Goal: Check status

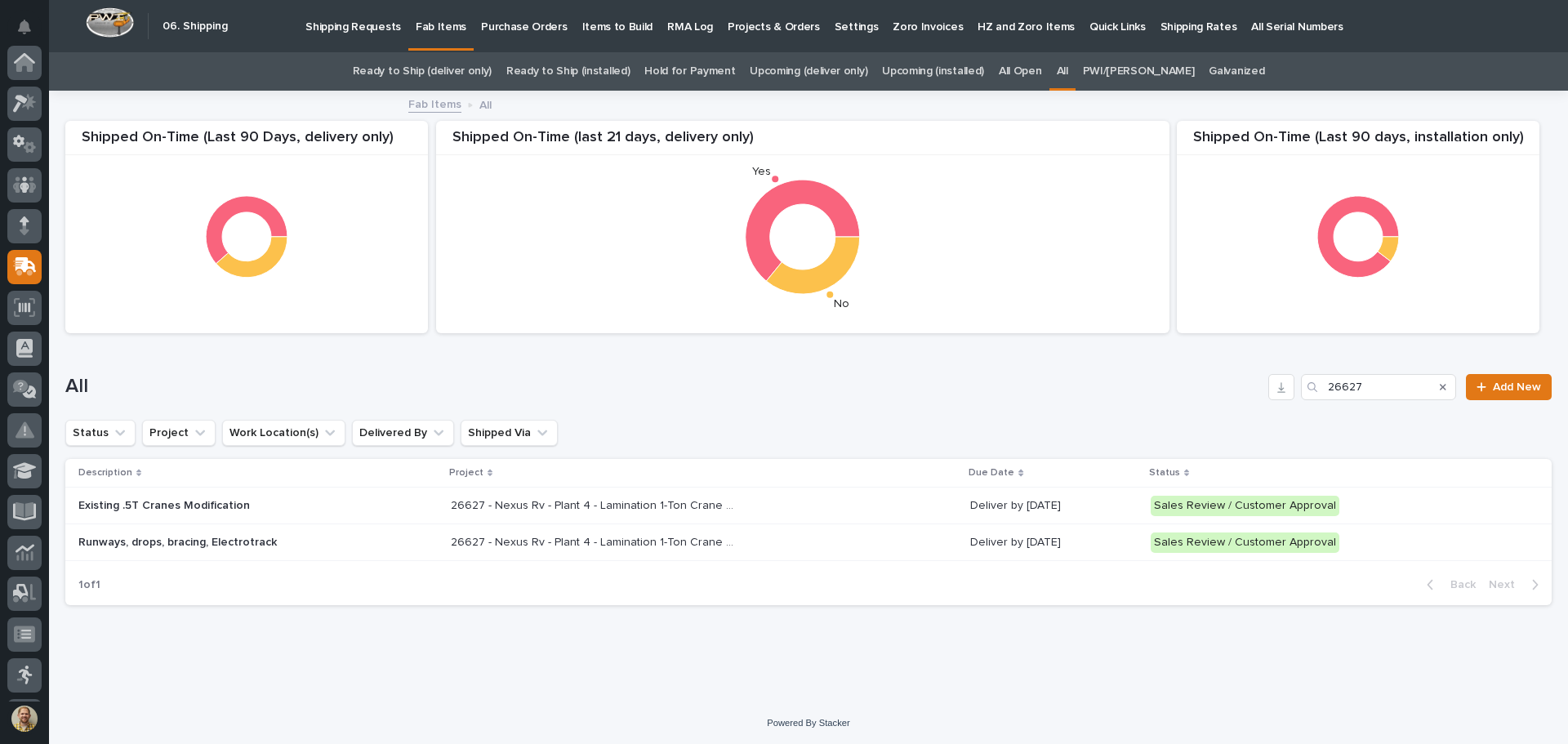
scroll to position [202, 0]
drag, startPoint x: 1360, startPoint y: 398, endPoint x: 1333, endPoint y: 391, distance: 27.9
click at [1333, 391] on input "26627" at bounding box center [1378, 387] width 155 height 26
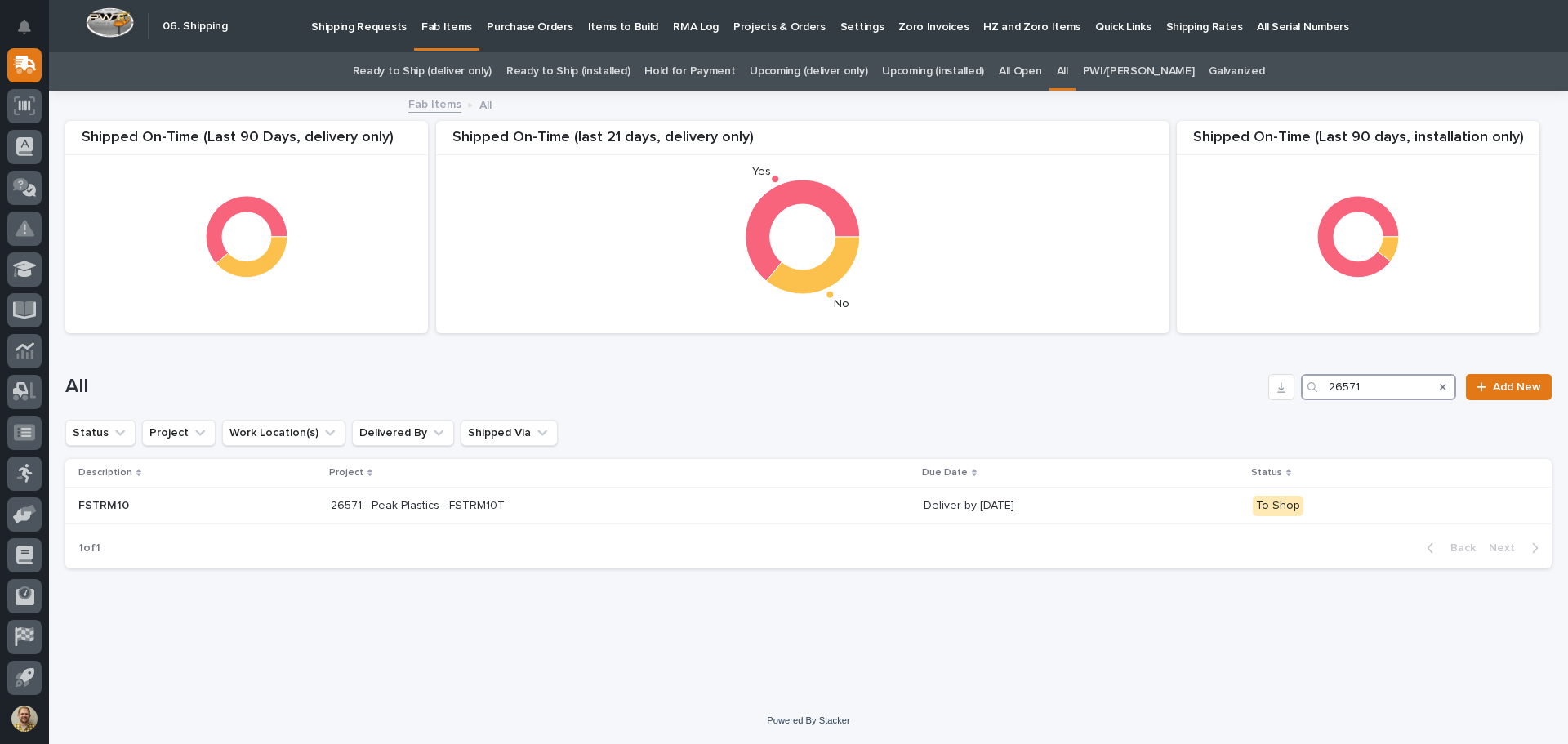
drag, startPoint x: 1376, startPoint y: 393, endPoint x: 1350, endPoint y: 387, distance: 26.7
click at [1350, 387] on input "26571" at bounding box center [1378, 387] width 155 height 26
type input "26511"
click at [559, 499] on p "26511 - Blizzard Beer Systems - FSUHUL2" at bounding box center [555, 503] width 217 height 17
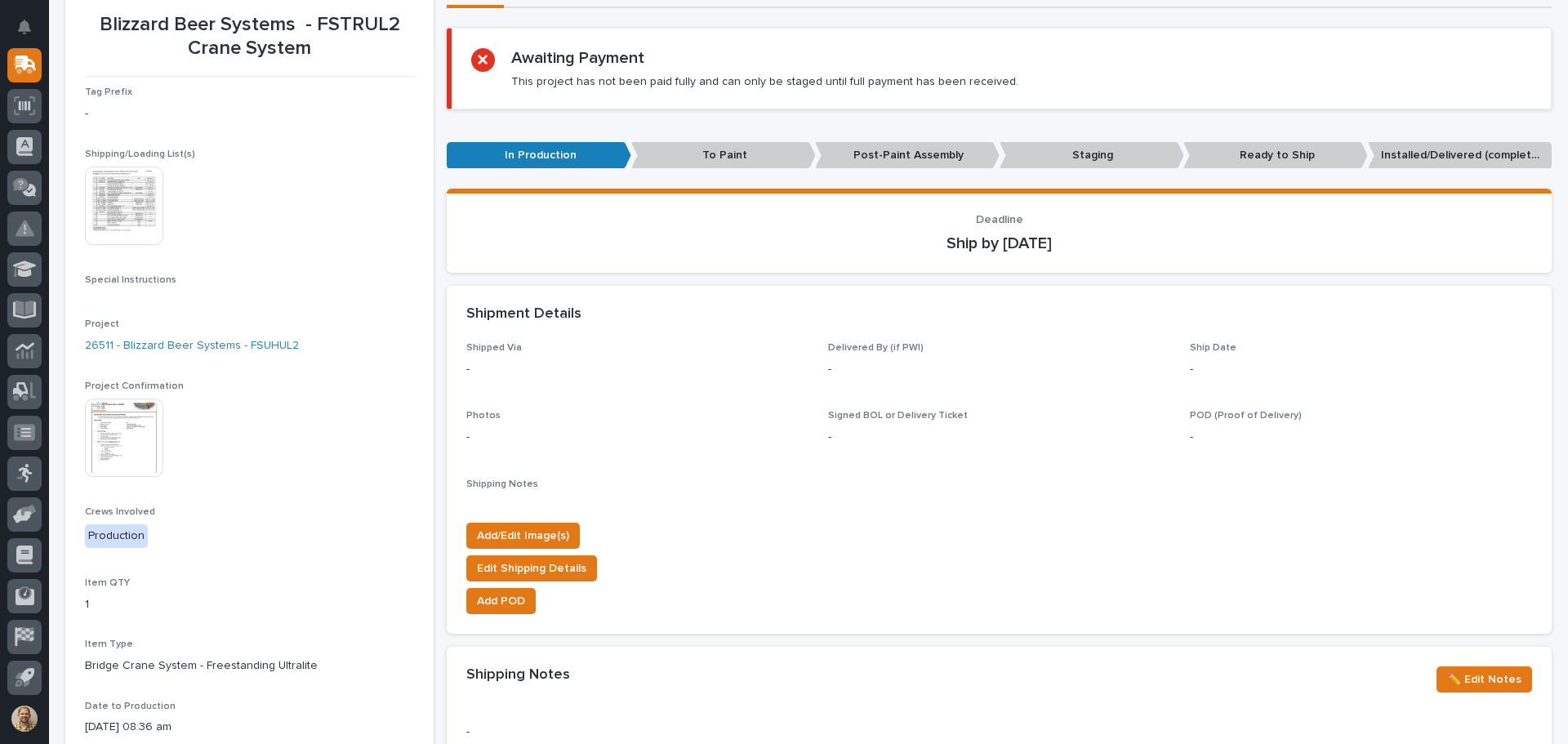
scroll to position [245, 0]
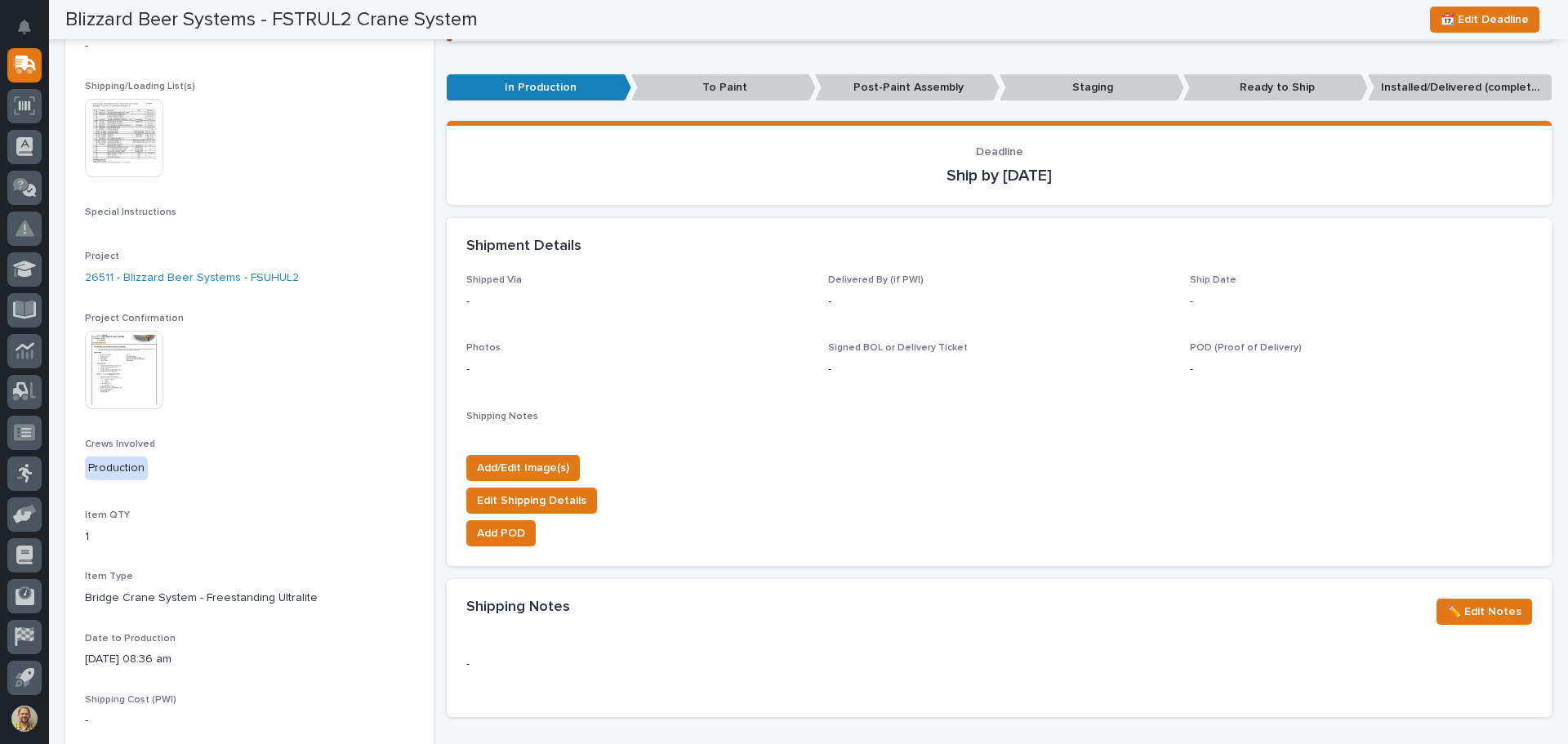
click at [122, 365] on img at bounding box center [124, 370] width 78 height 78
